Goal: Information Seeking & Learning: Learn about a topic

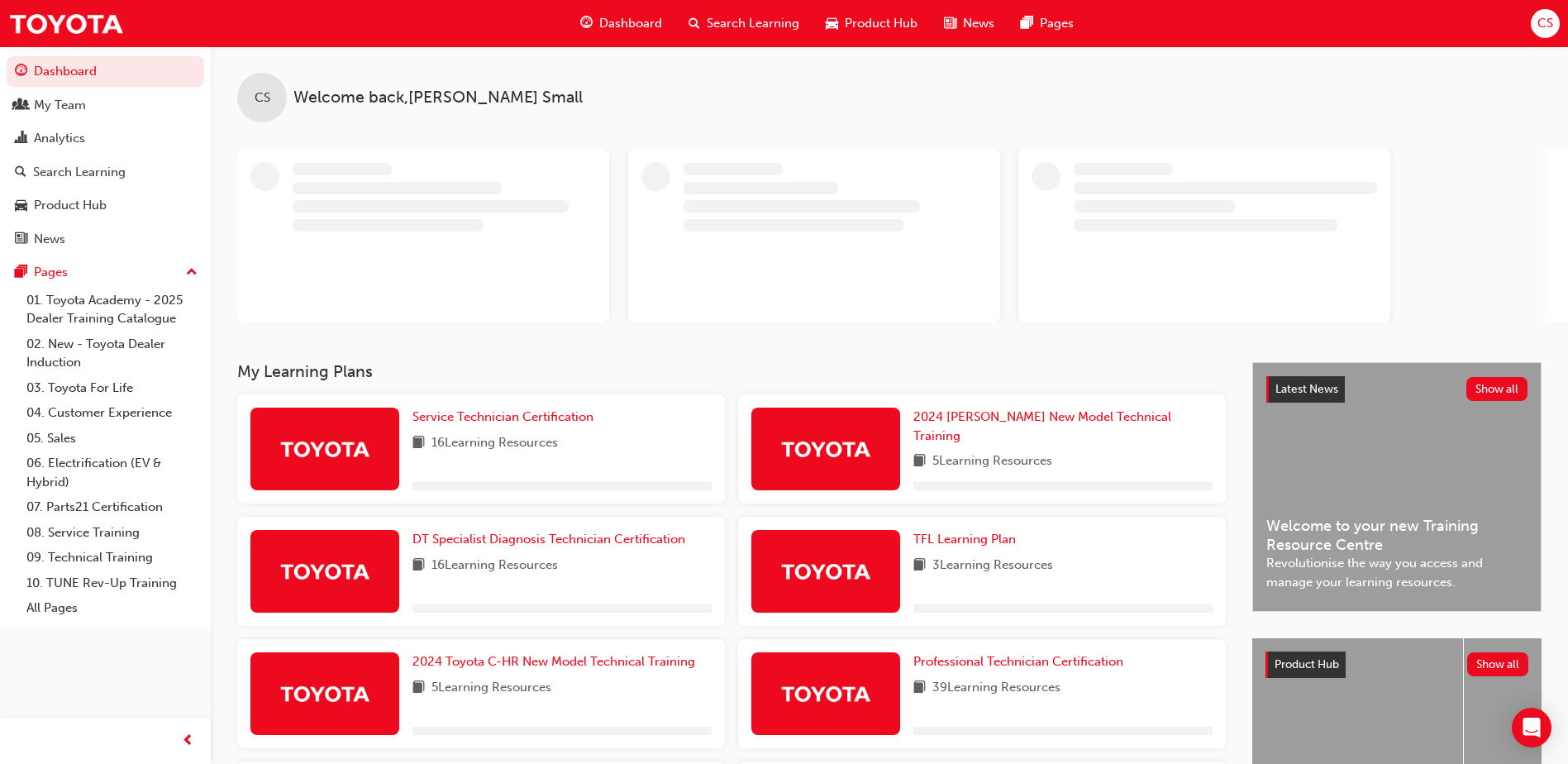
click at [765, 20] on span "Search Learning" at bounding box center [753, 24] width 92 height 19
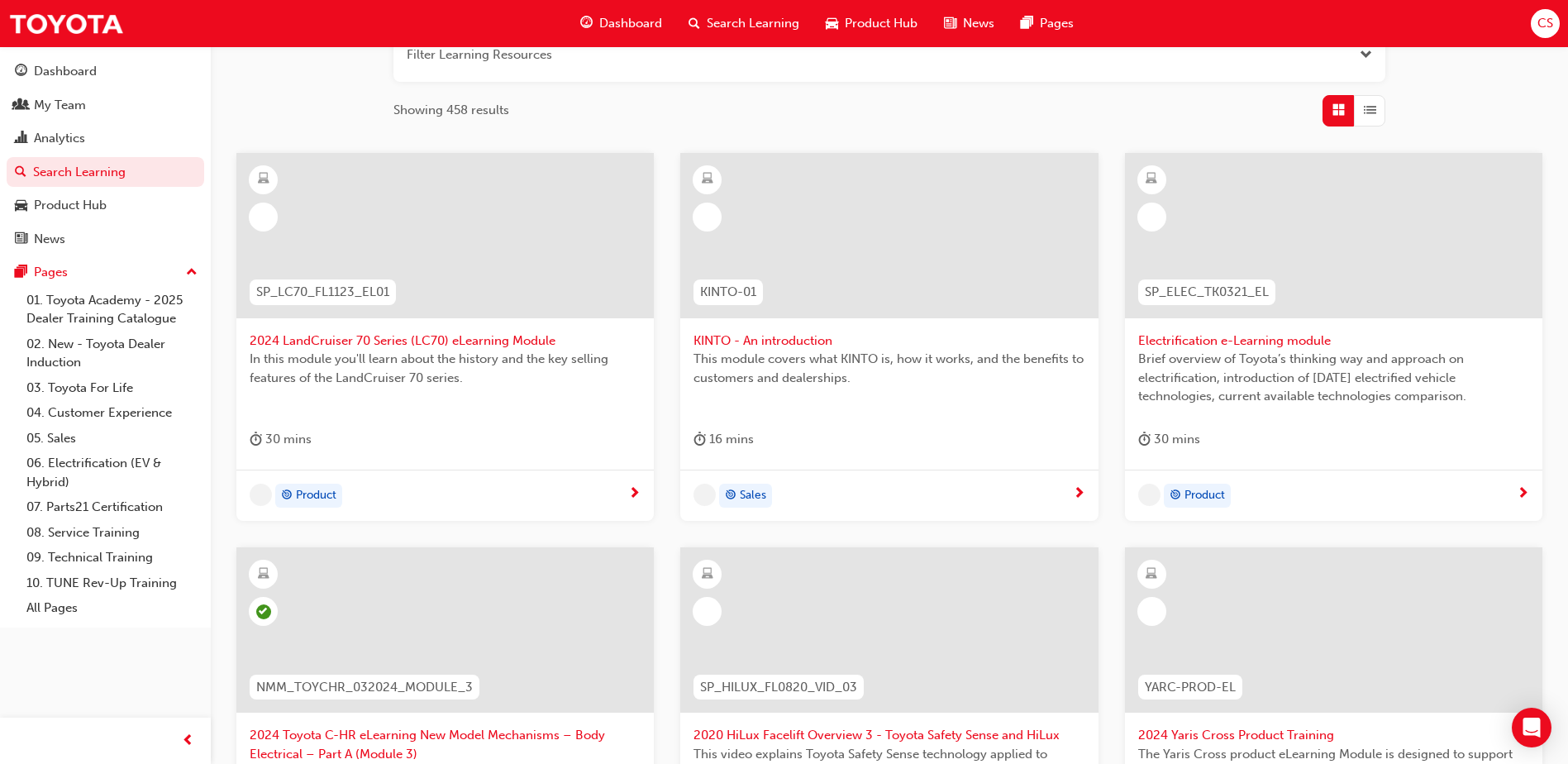
scroll to position [579, 0]
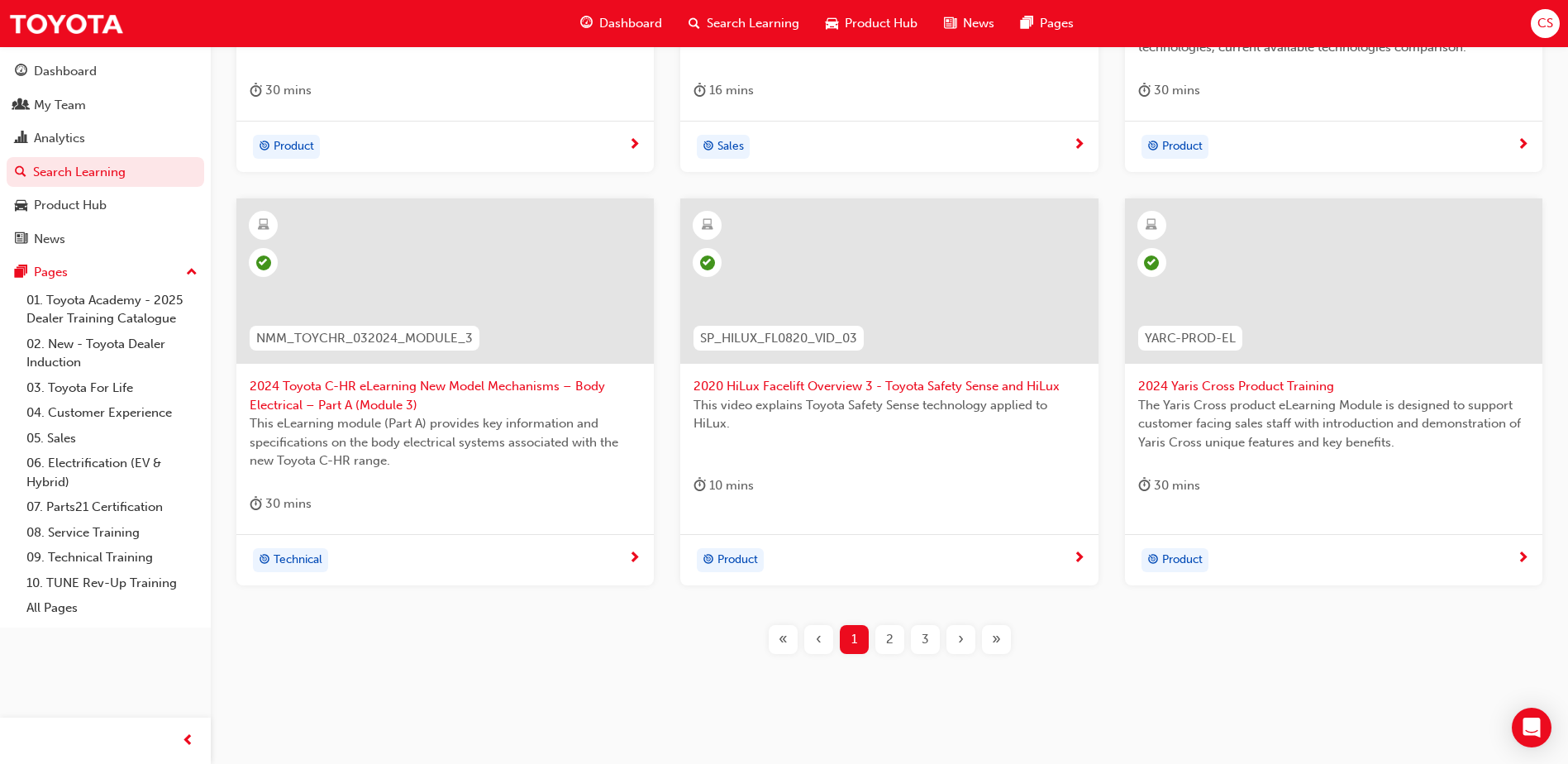
click at [886, 640] on span "2" at bounding box center [890, 639] width 8 height 19
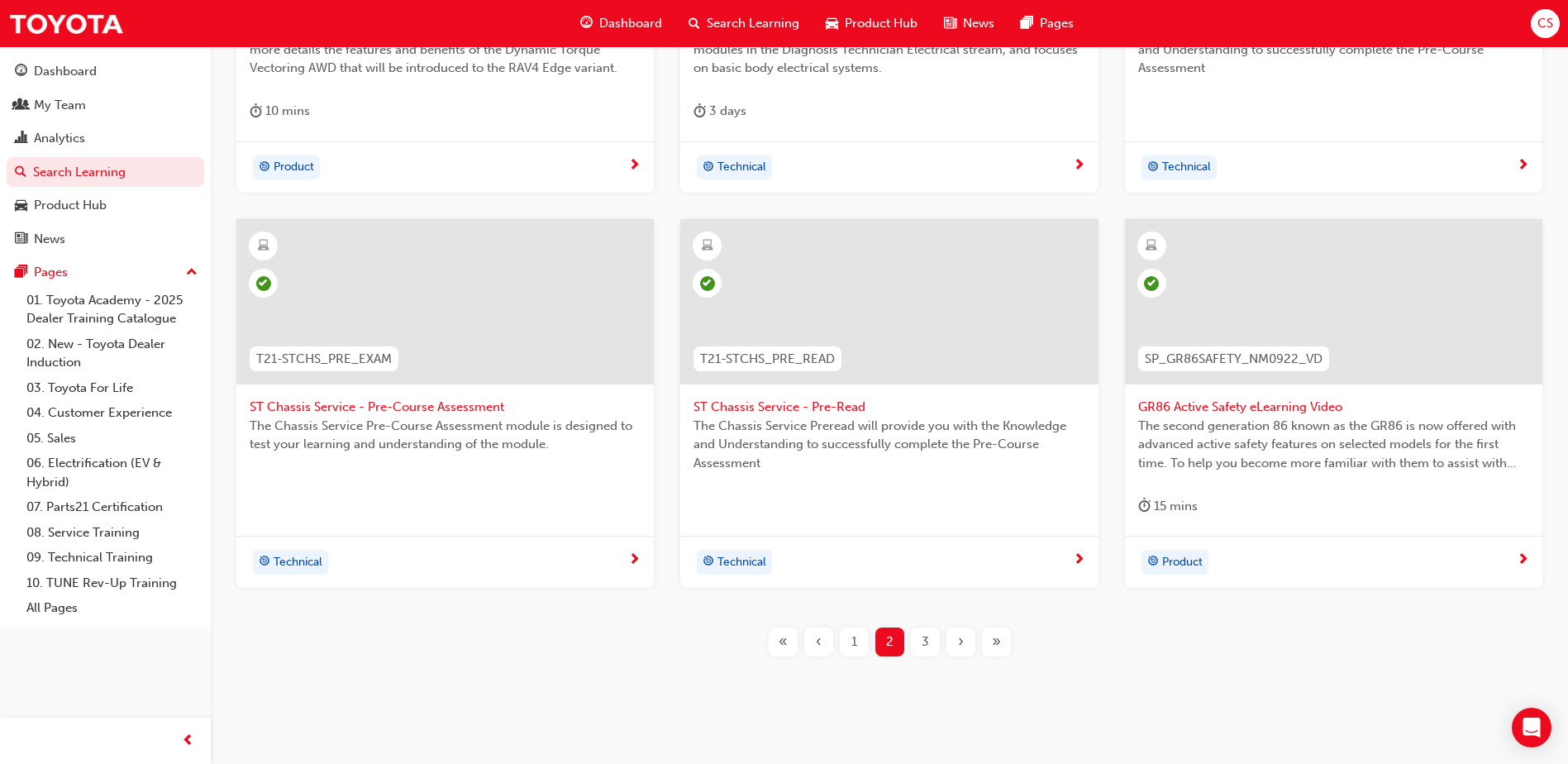
scroll to position [579, 0]
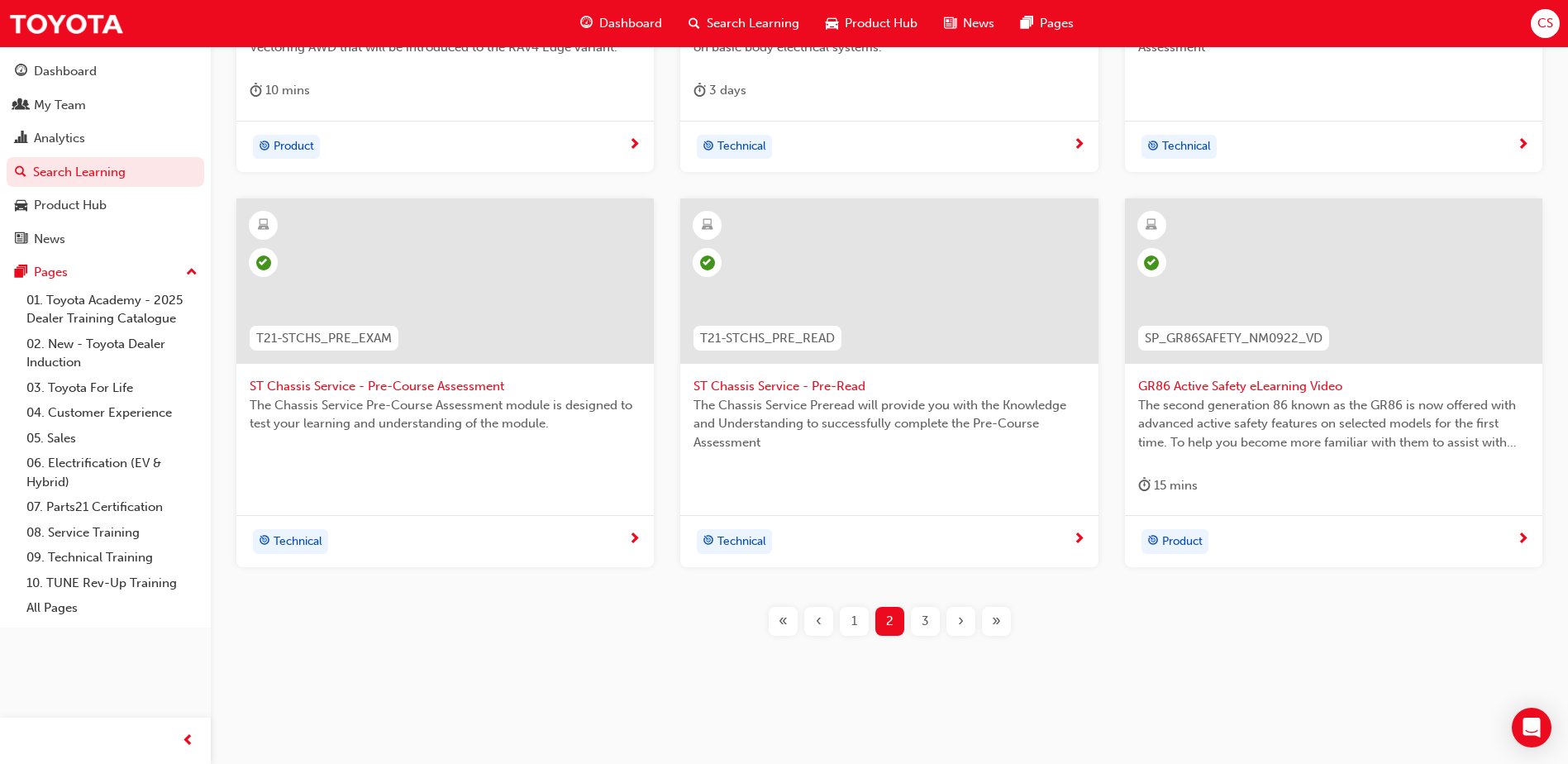
click at [926, 622] on span "3" at bounding box center [925, 621] width 8 height 19
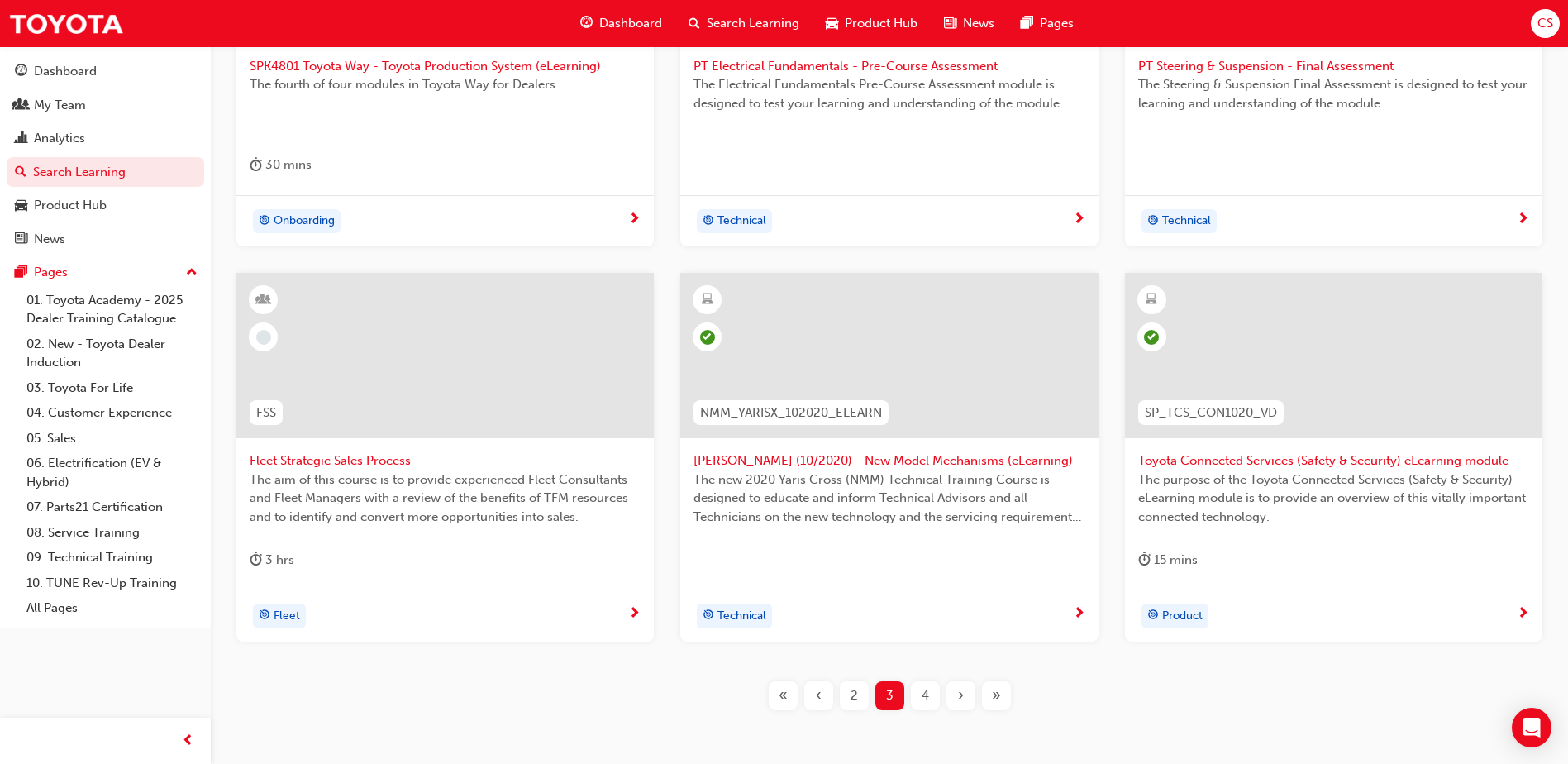
scroll to position [584, 0]
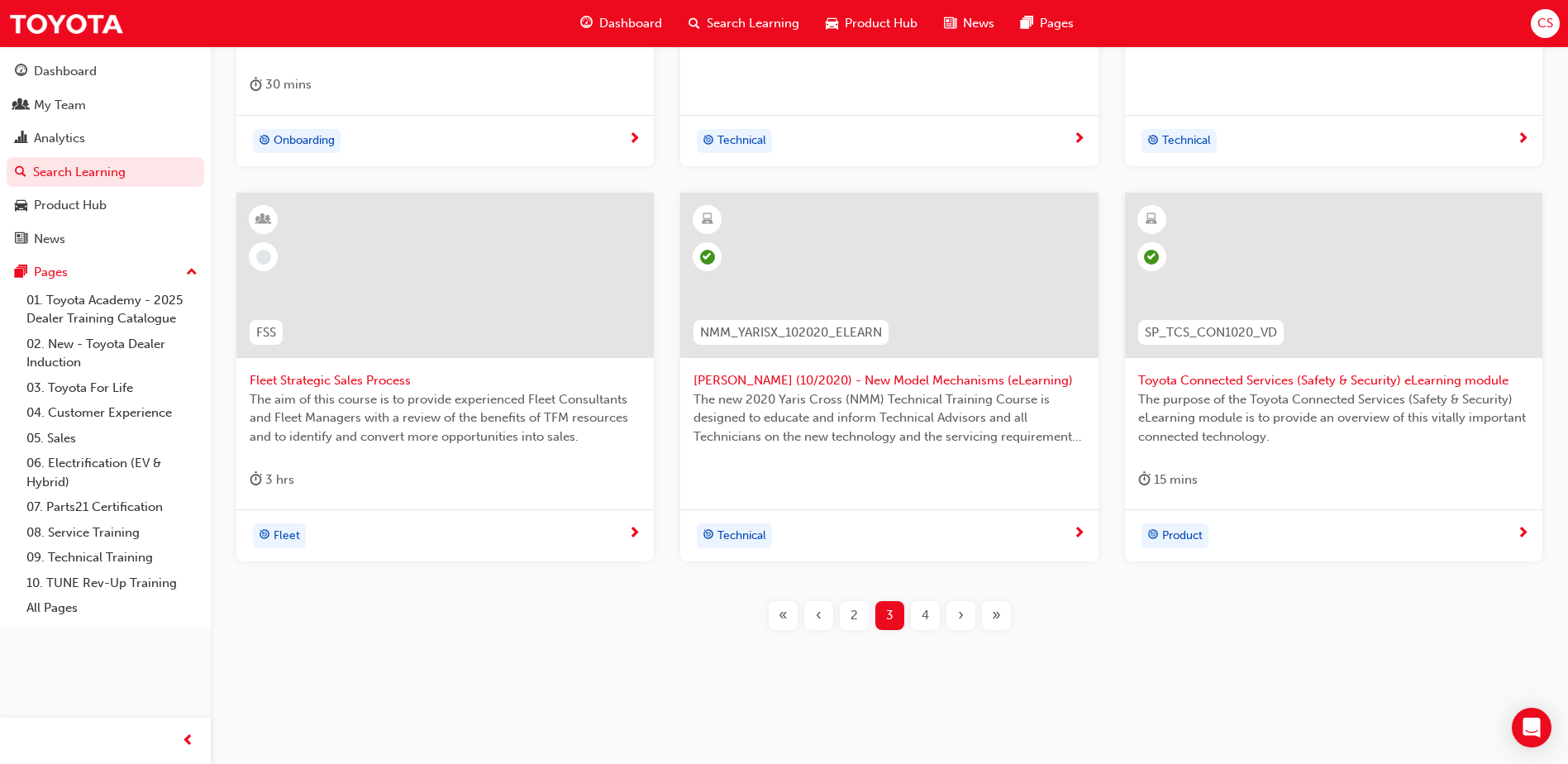
click at [924, 622] on span "4" at bounding box center [925, 616] width 8 height 19
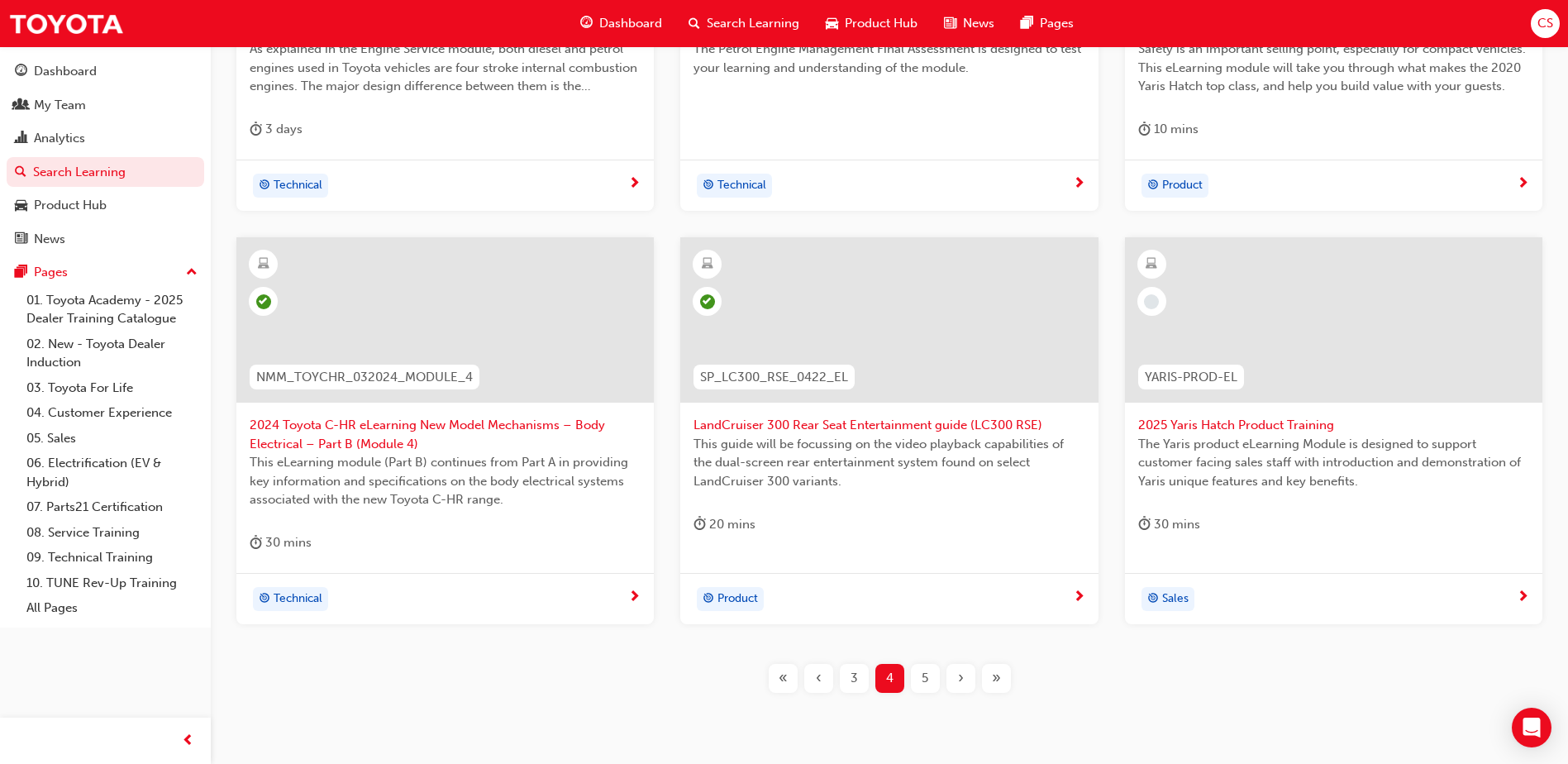
scroll to position [584, 0]
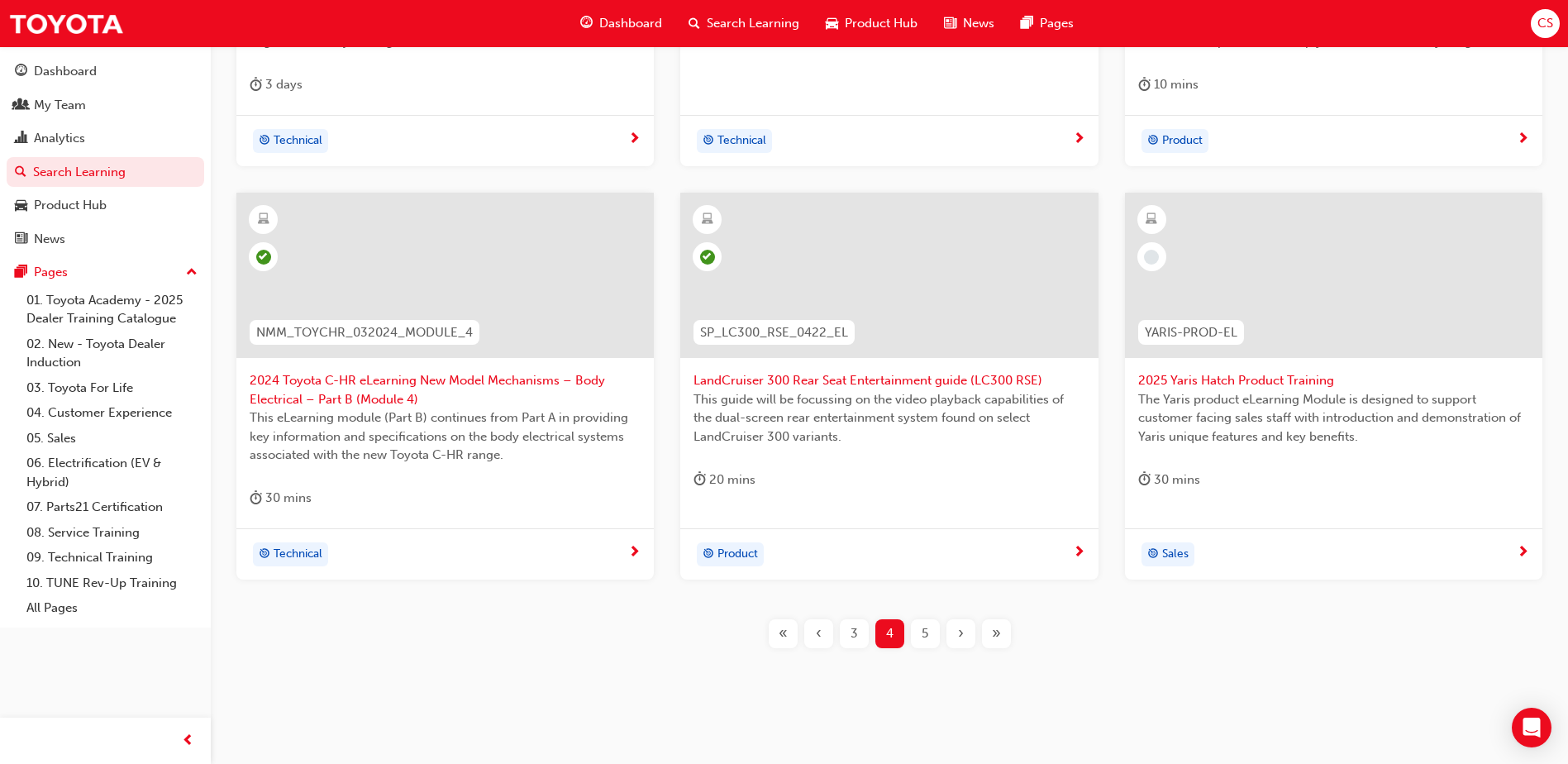
click at [925, 635] on span "5" at bounding box center [925, 634] width 7 height 19
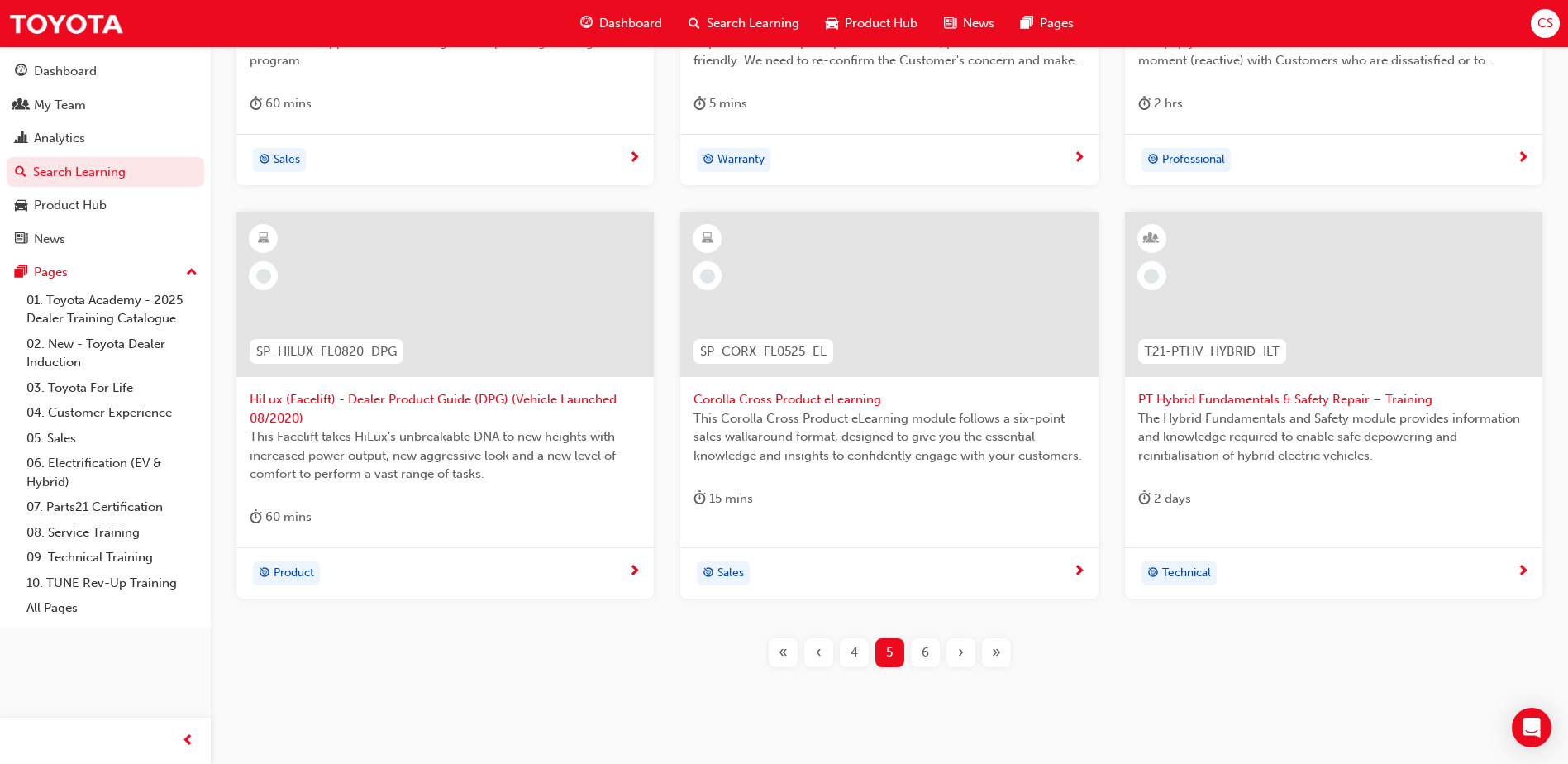
scroll to position [603, 0]
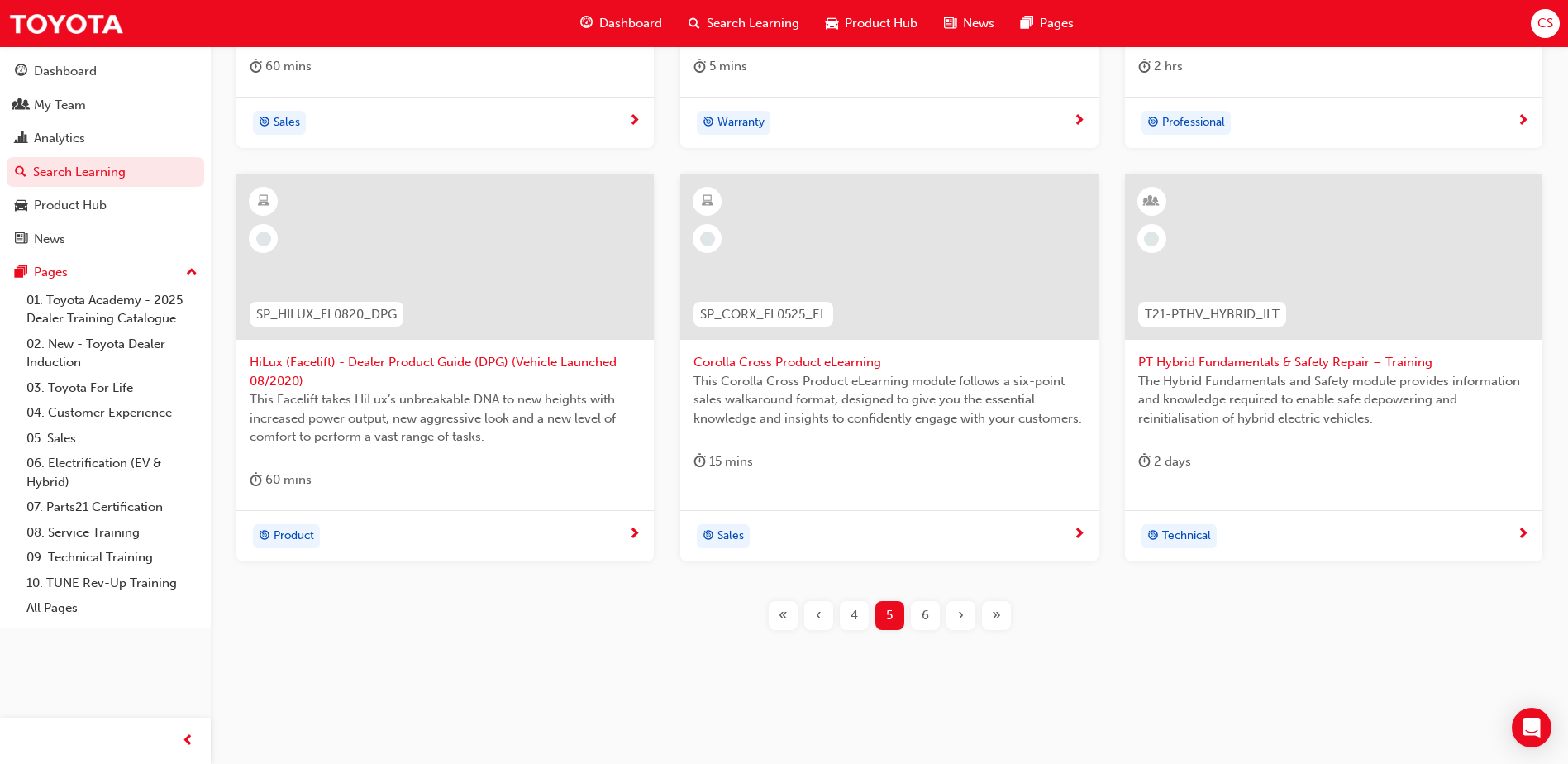
click at [926, 613] on span "6" at bounding box center [925, 616] width 8 height 19
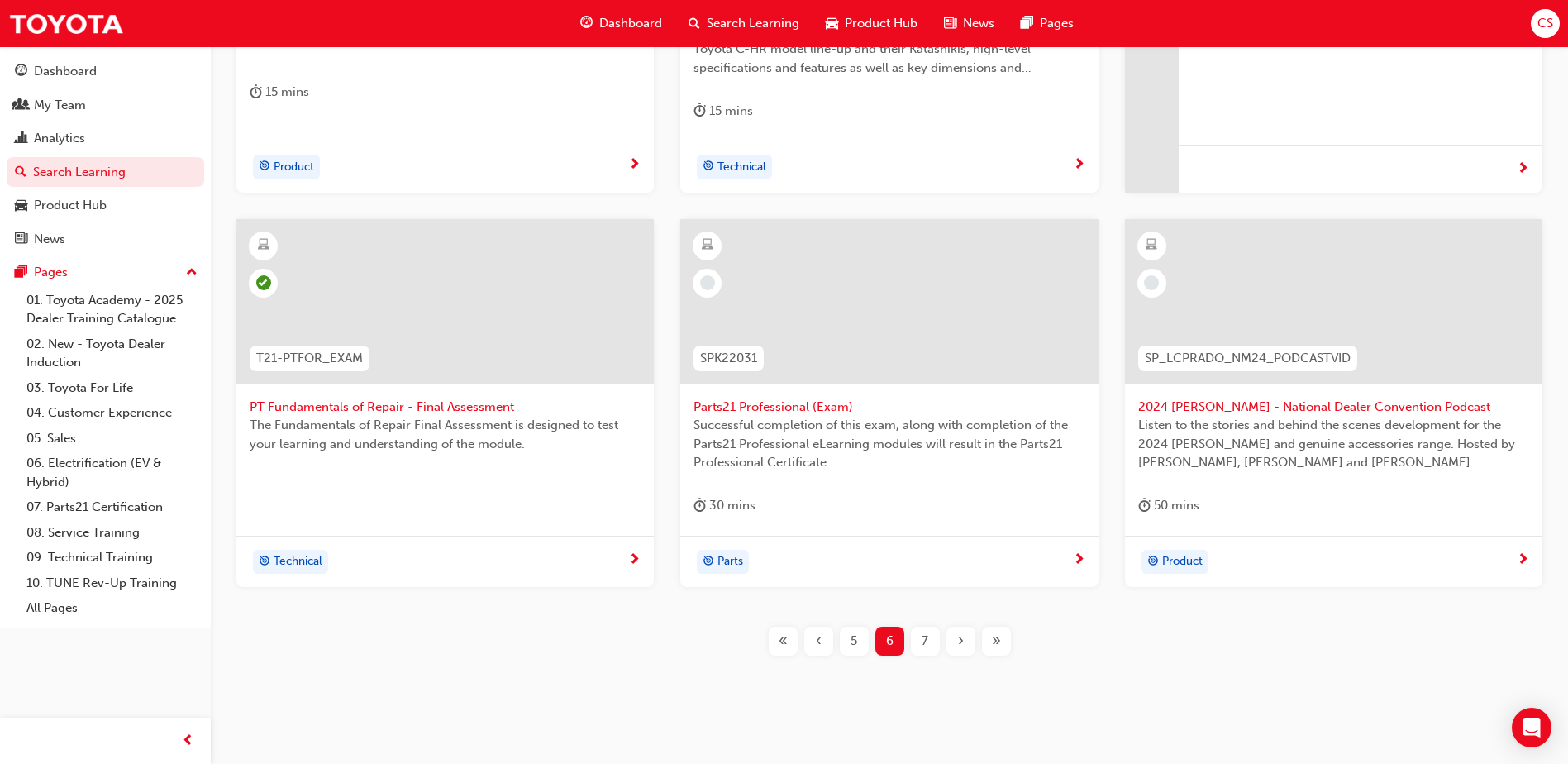
scroll to position [603, 0]
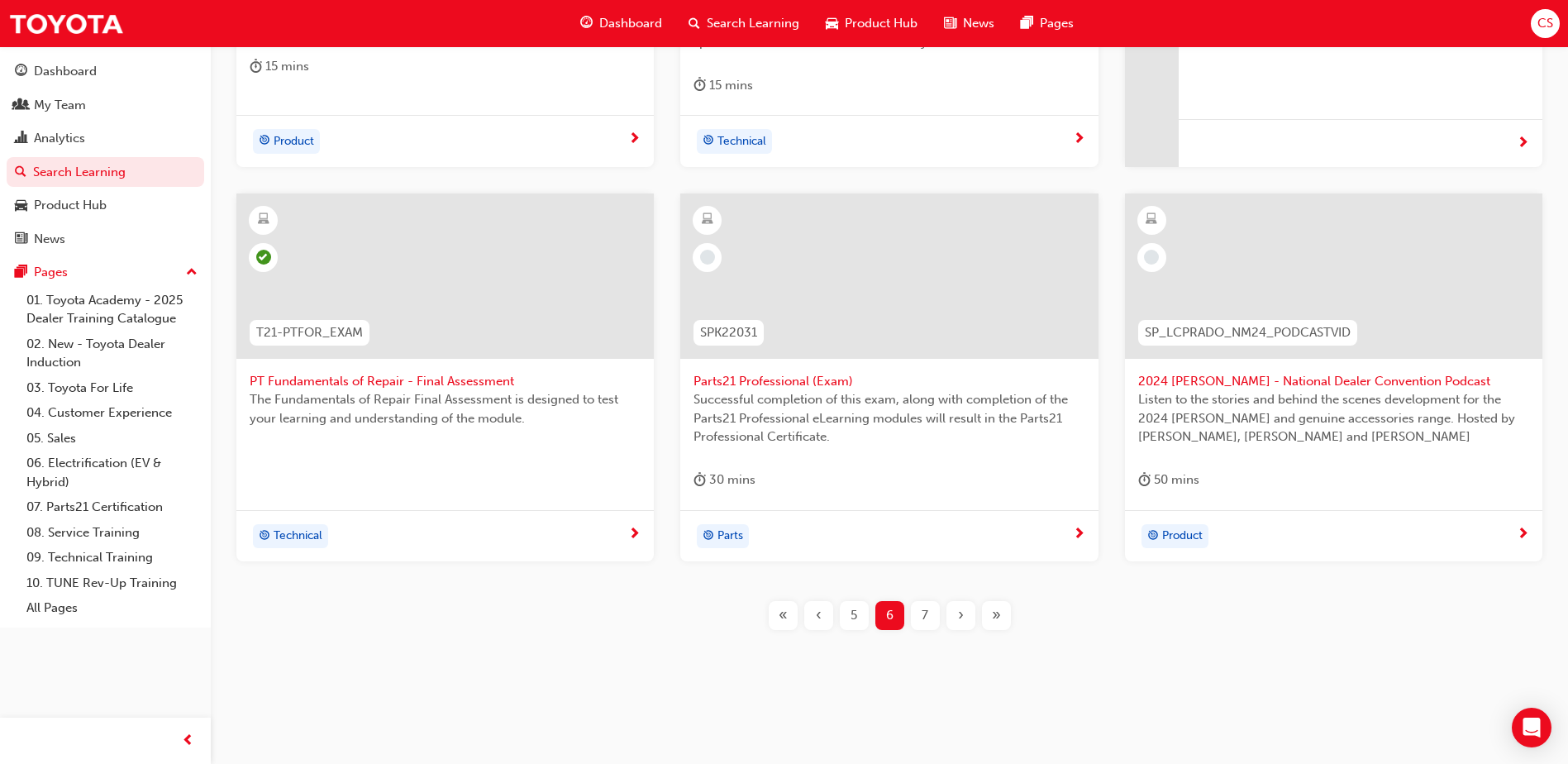
click at [927, 613] on span "7" at bounding box center [925, 616] width 7 height 19
